Goal: Task Accomplishment & Management: Complete application form

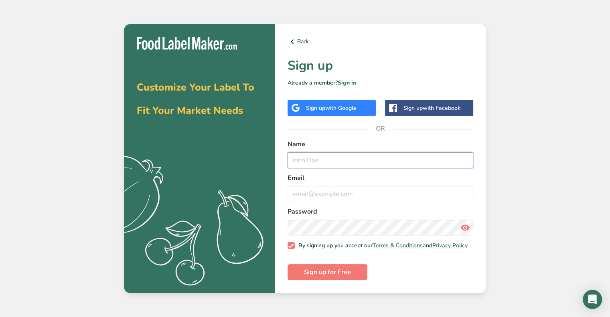
click at [354, 162] on input "text" at bounding box center [380, 160] width 186 height 16
type input "J"
type input "[PERSON_NAME]"
click at [299, 192] on input "email" at bounding box center [380, 194] width 186 height 16
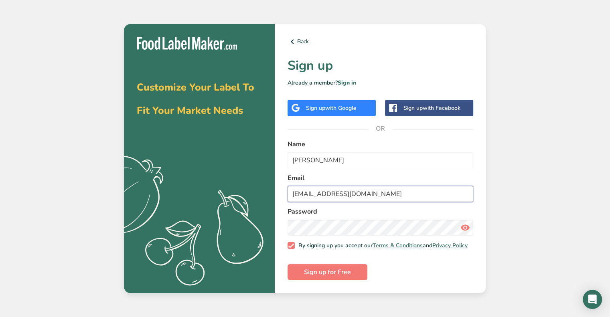
type input "[EMAIL_ADDRESS][DOMAIN_NAME]"
click at [321, 275] on span "Sign up for Free" at bounding box center [327, 272] width 47 height 10
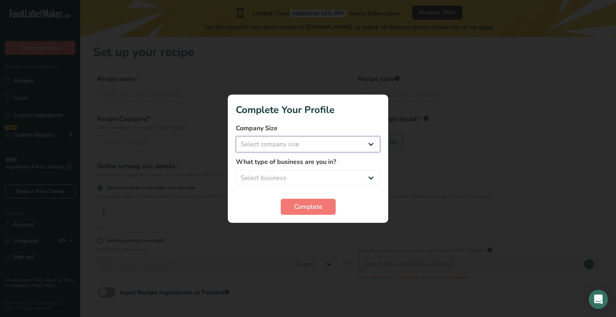
click at [342, 142] on select "Select company size Fewer than 10 Employees 10 to 50 Employees 51 to 500 Employ…" at bounding box center [308, 144] width 144 height 16
select select "1"
click at [236, 136] on select "Select company size Fewer than 10 Employees 10 to 50 Employees 51 to 500 Employ…" at bounding box center [308, 144] width 144 height 16
click at [300, 177] on select "Select business Packaged Food Manufacturer Restaurant & Cafe Bakery Meal Plans …" at bounding box center [308, 178] width 144 height 16
select select "8"
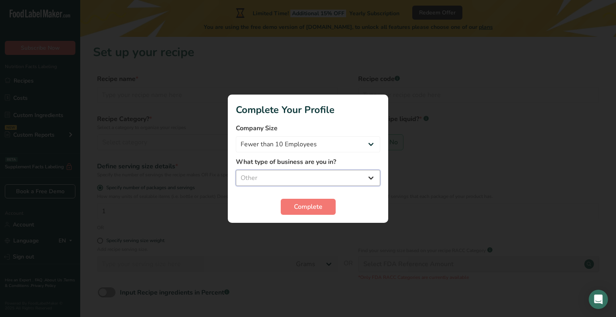
click at [236, 170] on select "Select business Packaged Food Manufacturer Restaurant & Cafe Bakery Meal Plans …" at bounding box center [308, 178] width 144 height 16
click at [301, 210] on span "Complete" at bounding box center [308, 207] width 28 height 10
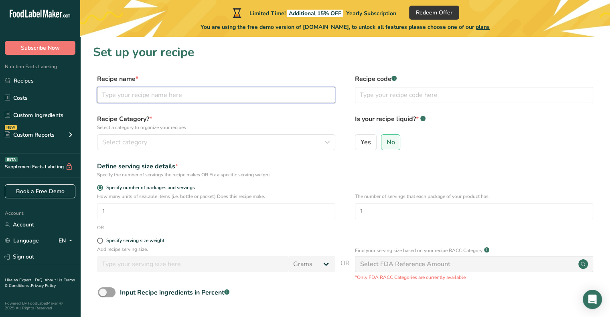
click at [148, 97] on input "text" at bounding box center [216, 95] width 238 height 16
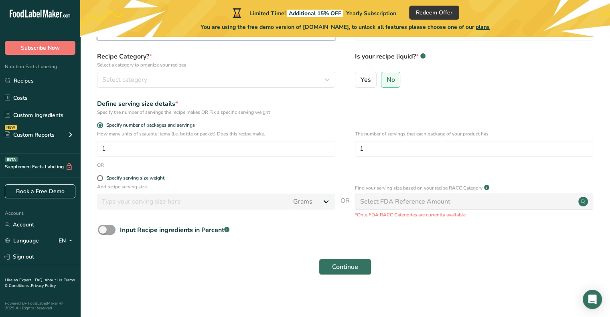
scroll to position [64, 0]
type input "Zoodle [PERSON_NAME]"
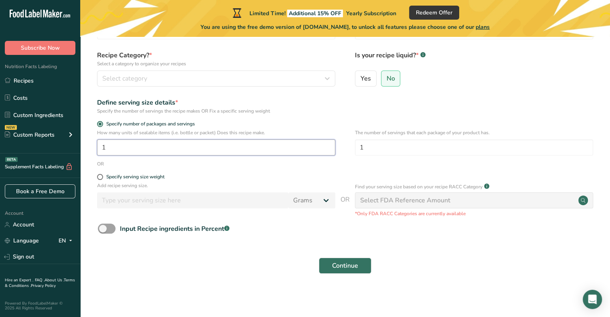
click at [147, 150] on input "1" at bounding box center [216, 147] width 238 height 16
type input "2"
click at [267, 277] on div "Continue" at bounding box center [345, 266] width 504 height 26
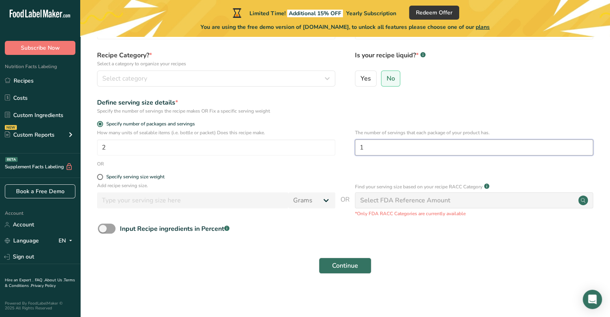
click at [379, 146] on input "1" at bounding box center [474, 147] width 238 height 16
type input "2"
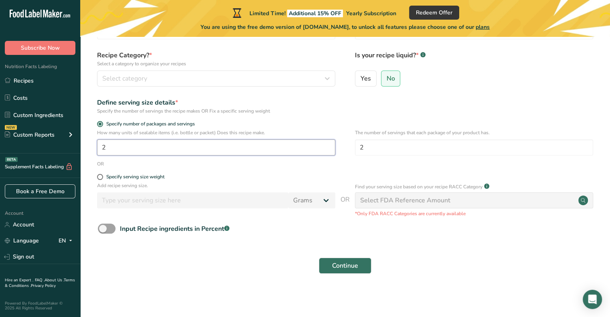
click at [133, 143] on input "2" at bounding box center [216, 147] width 238 height 16
type input "1"
click at [481, 200] on div "Select FDA Reference Amount" at bounding box center [474, 200] width 238 height 16
click at [581, 203] on circle at bounding box center [583, 201] width 10 height 10
click at [338, 275] on div "Continue" at bounding box center [345, 266] width 504 height 26
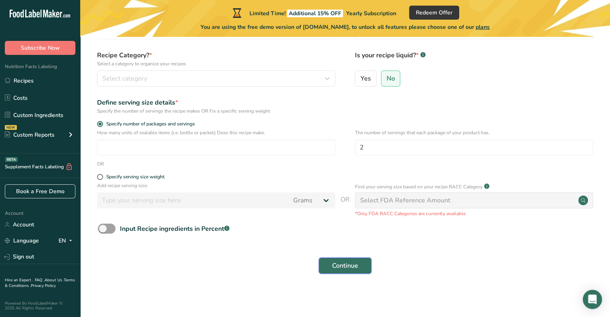
click at [338, 272] on button "Continue" at bounding box center [345, 266] width 53 height 16
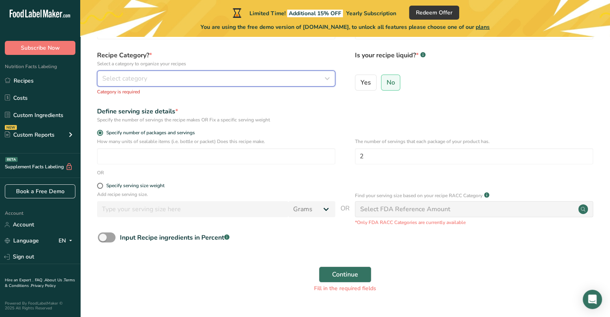
click at [324, 77] on icon "button" at bounding box center [327, 78] width 10 height 14
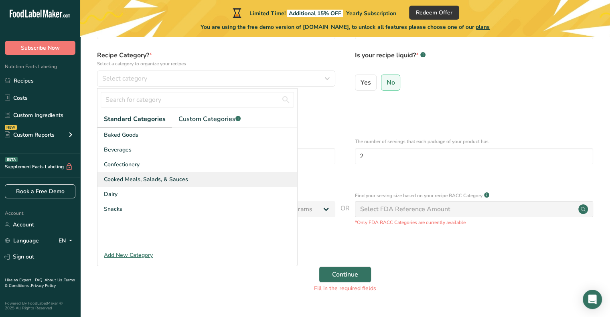
click at [224, 176] on div "Cooked Meals, Salads, & Sauces" at bounding box center [197, 179] width 200 height 15
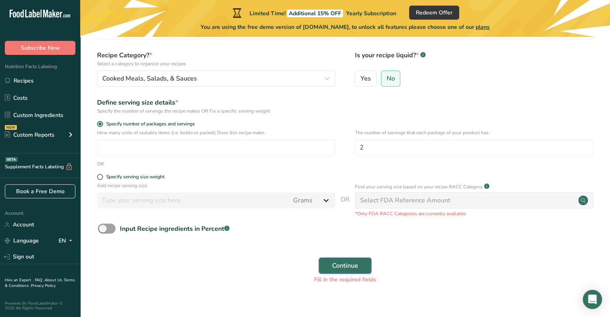
click at [332, 267] on span "Continue" at bounding box center [345, 266] width 26 height 10
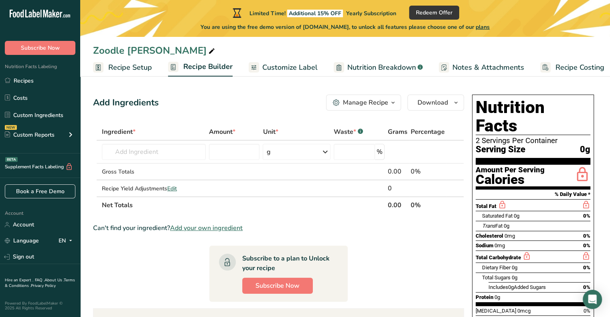
click at [119, 73] on link "Recipe Setup" at bounding box center [122, 68] width 59 height 18
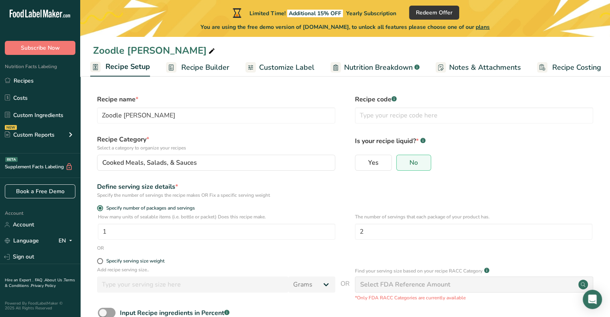
click at [191, 71] on span "Recipe Builder" at bounding box center [205, 67] width 48 height 11
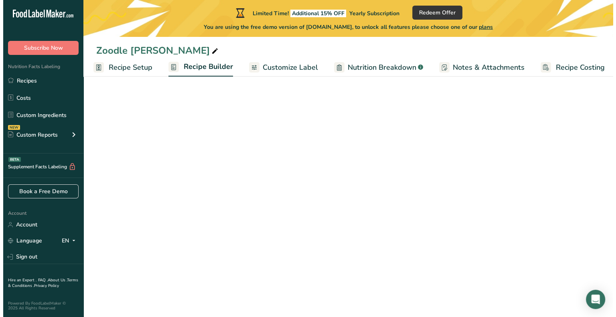
scroll to position [0, 7]
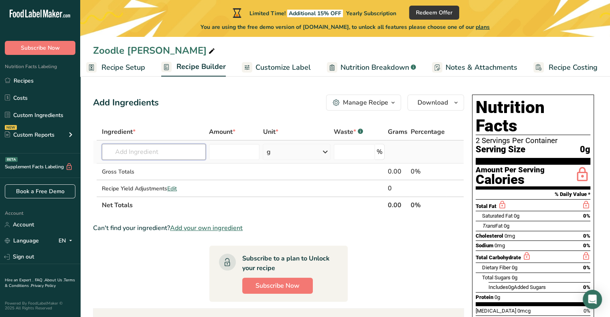
click at [165, 153] on input "text" at bounding box center [154, 152] width 104 height 16
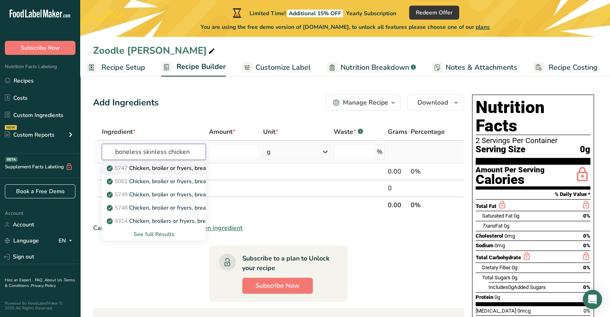
type input "boneless skinless chicken"
click at [167, 174] on link "5747 Chicken, broiler or fryers, breast, skinless, boneless, meat only, cooked,…" at bounding box center [154, 168] width 104 height 13
type input "Chicken, broiler or fryers, breast, skinless, boneless, meat only, cooked, gril…"
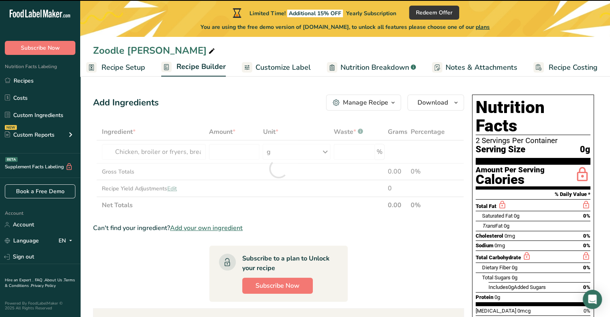
type input "0"
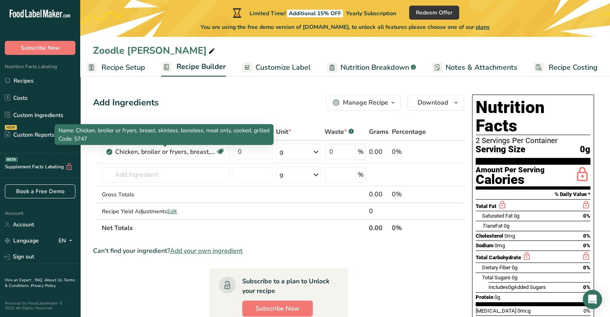
click at [192, 156] on div "Chicken, broiler or fryers, breast, skinless, boneless, meat only, cooked, gril…" at bounding box center [165, 152] width 100 height 10
click at [124, 149] on div "Chicken, broiler or fryers, breast, skinless, boneless, meat only, cooked, gril…" at bounding box center [165, 152] width 100 height 10
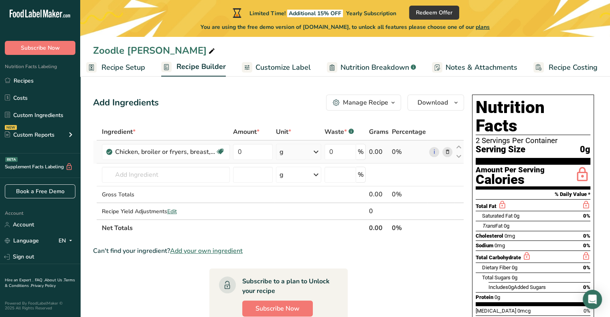
click at [446, 150] on icon at bounding box center [447, 152] width 6 height 8
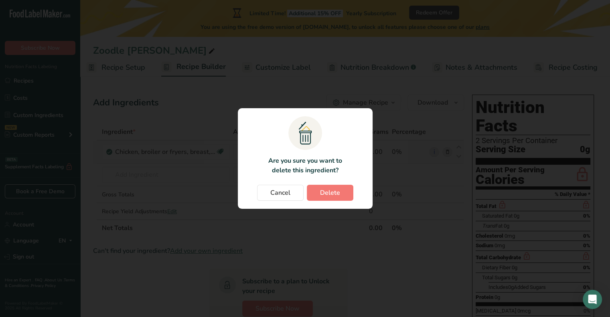
scroll to position [0, 1]
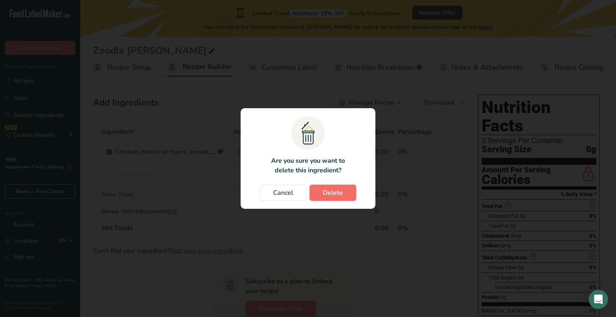
click at [333, 192] on span "Delete" at bounding box center [333, 193] width 20 height 10
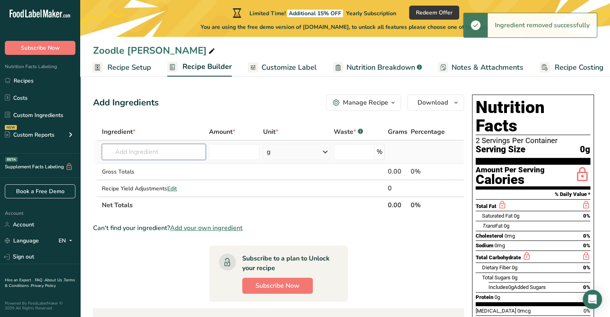
click at [153, 146] on input "text" at bounding box center [154, 152] width 104 height 16
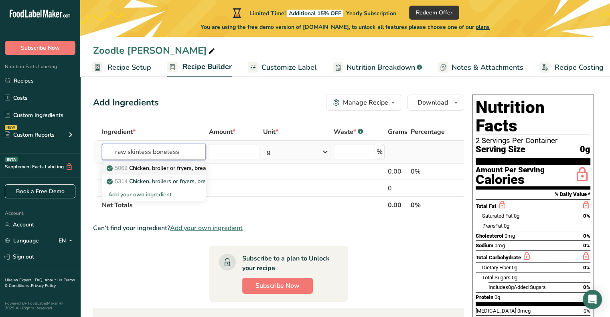
type input "raw skinless boneless"
click at [156, 171] on p "5062 Chicken, broiler or fryers, breast, skinless, boneless, meat only, raw" at bounding box center [204, 168] width 193 height 8
type input "Chicken, broiler or fryers, breast, skinless, boneless, meat only, raw"
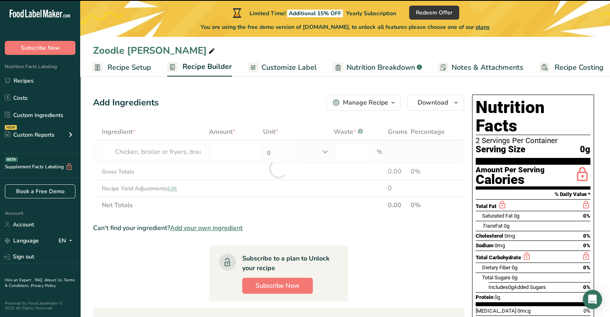
type input "0"
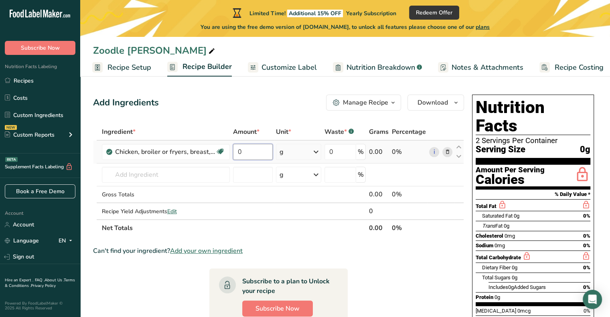
click at [258, 151] on input "0" at bounding box center [253, 152] width 40 height 16
type input "8"
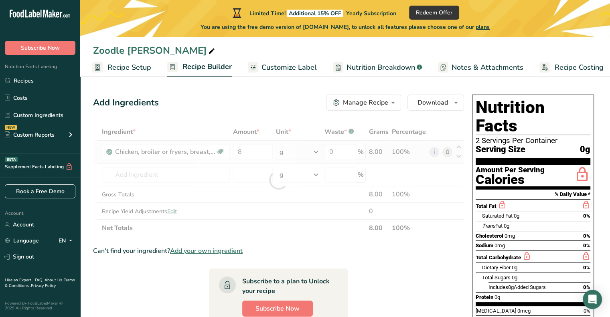
click at [291, 151] on div "Ingredient * Amount * Unit * Waste * .a-a{fill:#347362;}.b-a{fill:#fff;} Grams …" at bounding box center [278, 179] width 371 height 113
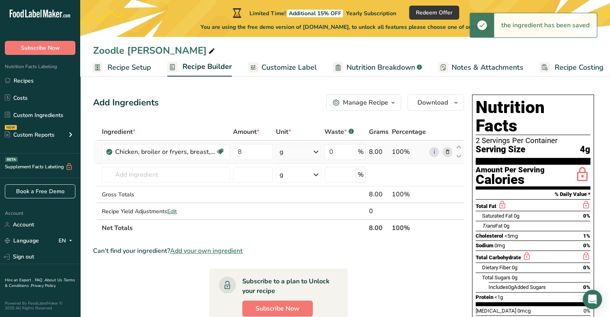
click at [313, 152] on icon at bounding box center [316, 152] width 10 height 14
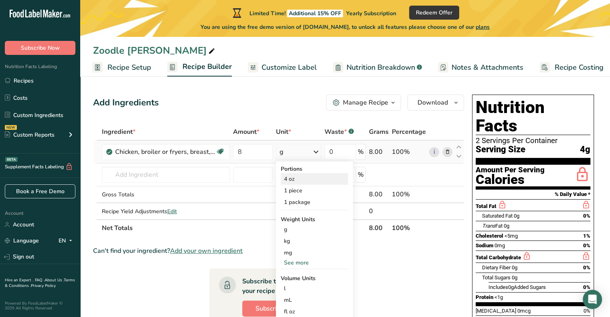
click at [303, 178] on div "4 oz" at bounding box center [314, 179] width 67 height 12
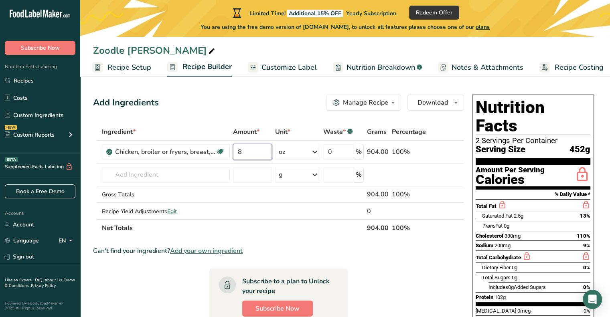
click at [247, 149] on input "8" at bounding box center [252, 152] width 39 height 16
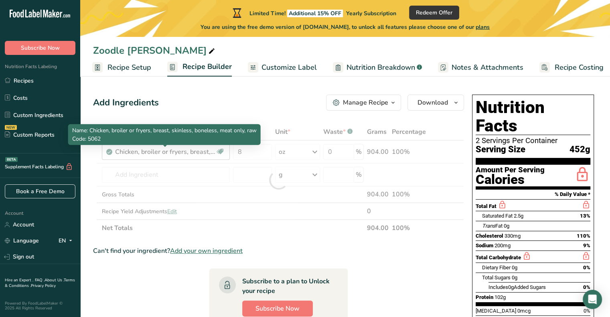
click at [207, 153] on div "Ingredient * Amount * Unit * Waste * .a-a{fill:#347362;}.b-a{fill:#fff;} Grams …" at bounding box center [278, 179] width 371 height 113
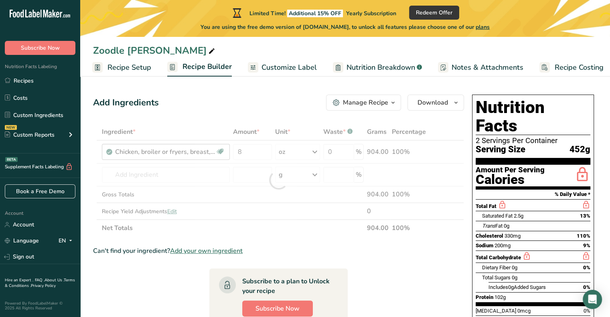
click at [207, 153] on div at bounding box center [278, 179] width 371 height 113
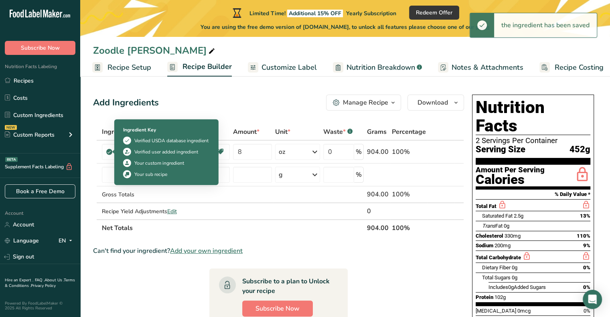
click at [112, 152] on div at bounding box center [113, 152] width 2 height 4
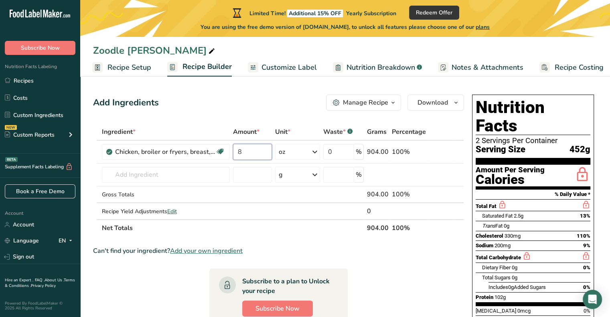
click at [265, 154] on input "8" at bounding box center [252, 152] width 39 height 16
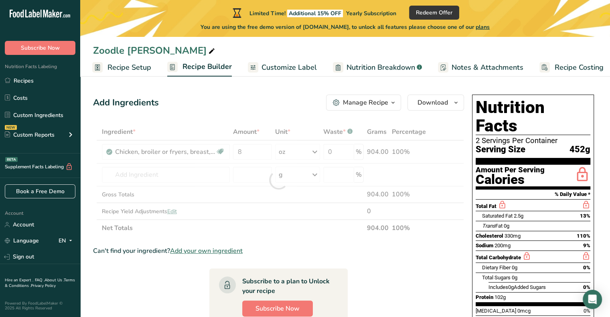
click at [301, 152] on div "Ingredient * Amount * Unit * Waste * .a-a{fill:#347362;}.b-a{fill:#fff;} Grams …" at bounding box center [278, 179] width 371 height 113
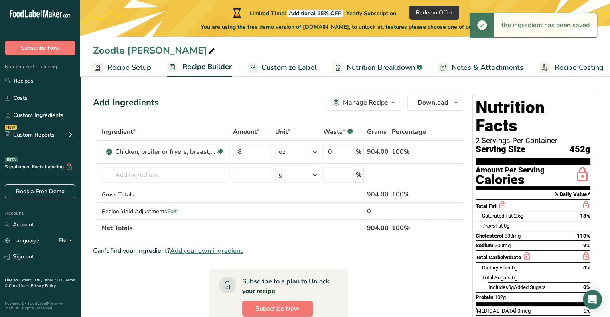
click at [314, 151] on icon at bounding box center [315, 152] width 10 height 14
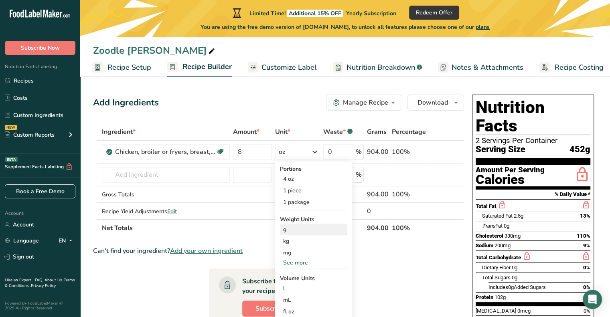
click at [298, 228] on div "g" at bounding box center [313, 230] width 67 height 12
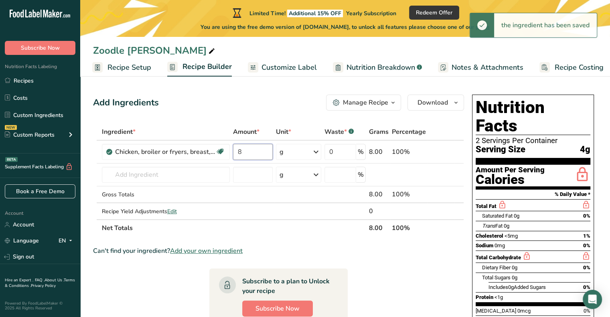
click at [255, 154] on input "8" at bounding box center [253, 152] width 40 height 16
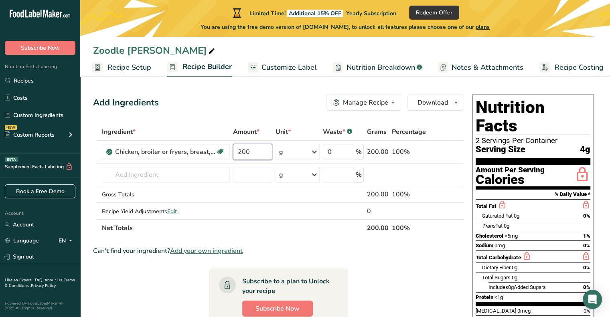
type input "200"
click at [267, 234] on div "Ingredient * Amount * Unit * Waste * .a-a{fill:#347362;}.b-a{fill:#fff;} Grams …" at bounding box center [278, 179] width 371 height 113
